Goal: Information Seeking & Learning: Learn about a topic

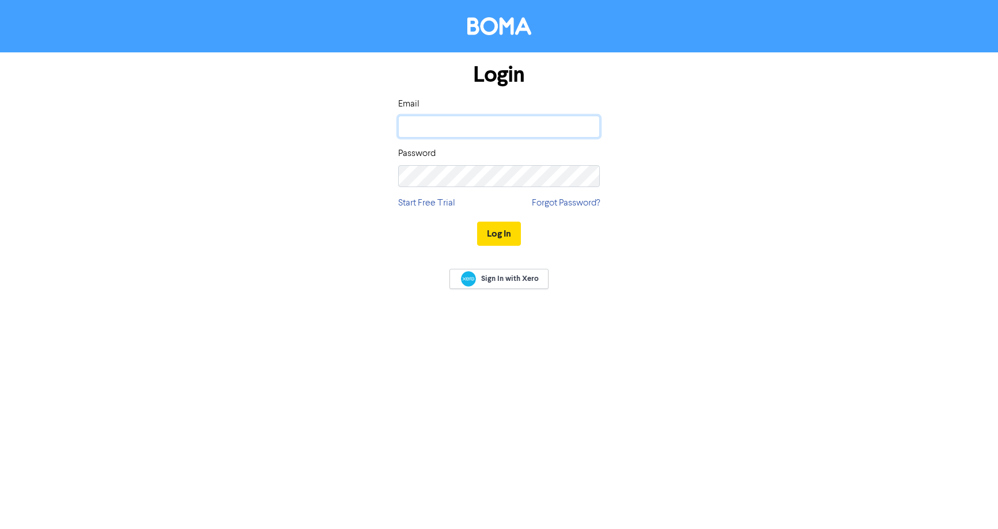
click at [454, 134] on input "email" at bounding box center [499, 127] width 202 height 22
type input "[EMAIL_ADDRESS][DOMAIN_NAME]"
click at [506, 230] on button "Log In" at bounding box center [499, 234] width 44 height 24
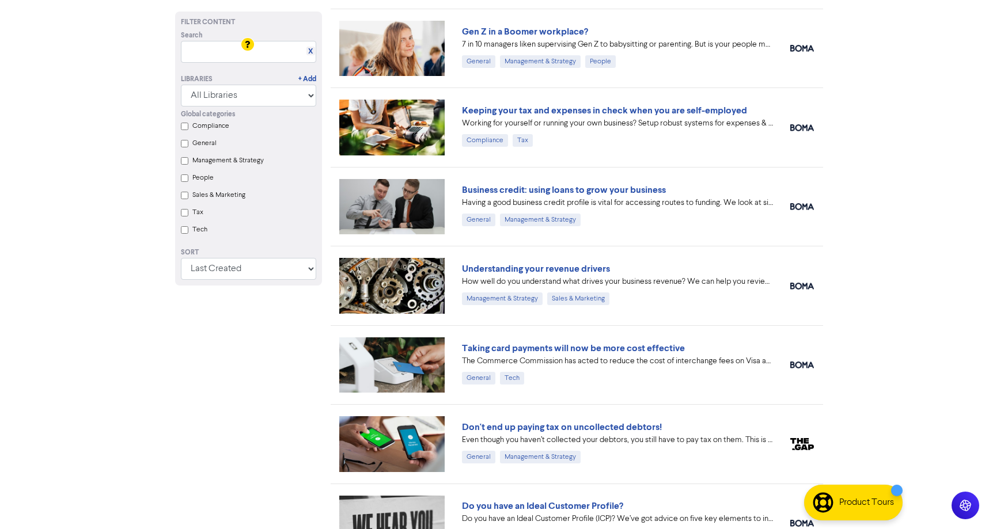
scroll to position [288, 0]
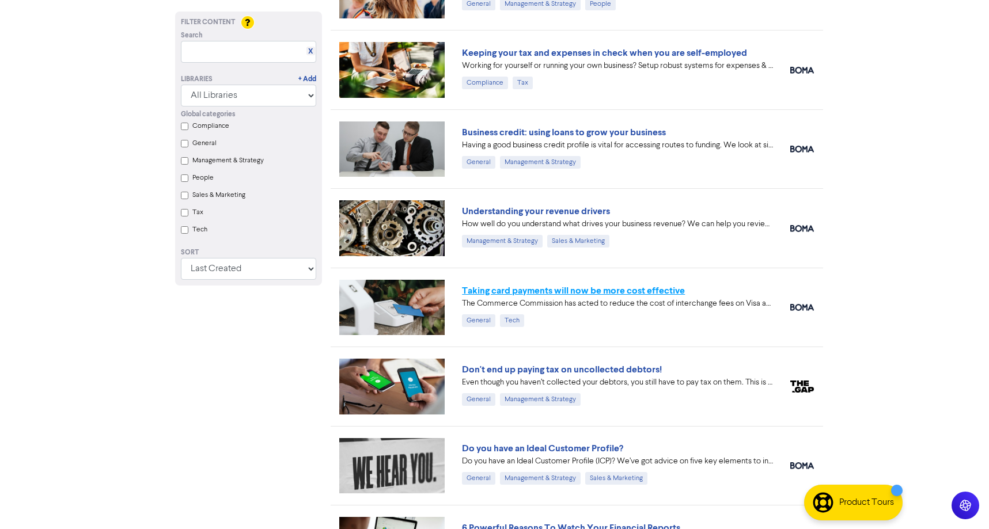
click at [621, 290] on link "Taking card payments will now be more cost effective" at bounding box center [573, 291] width 223 height 12
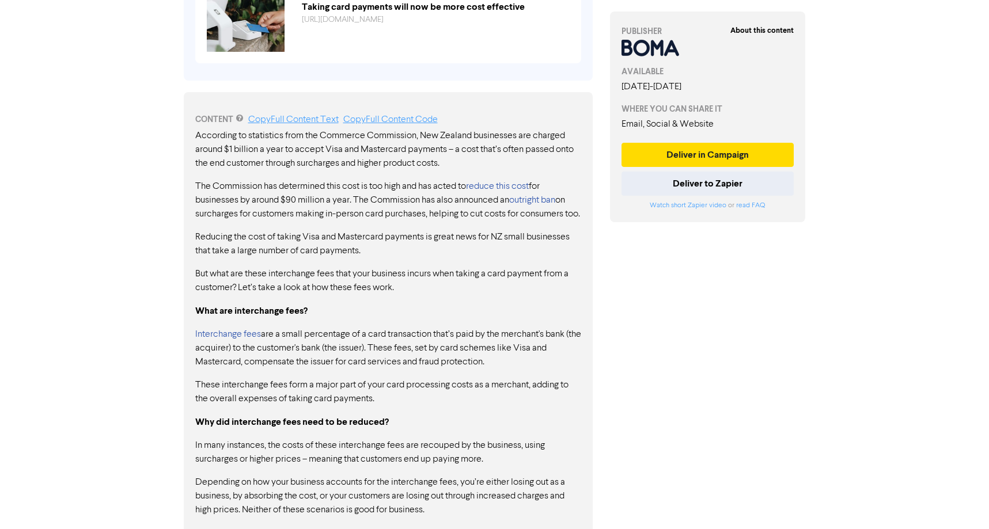
scroll to position [231, 0]
